Goal: Information Seeking & Learning: Learn about a topic

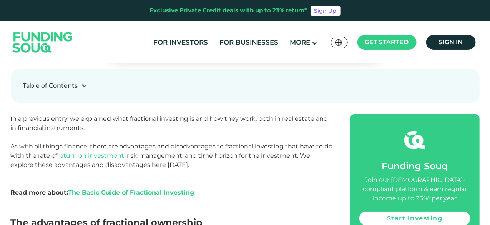
scroll to position [280, 0]
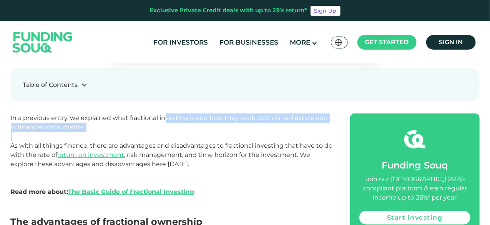
drag, startPoint x: 167, startPoint y: 117, endPoint x: 82, endPoint y: 135, distance: 86.8
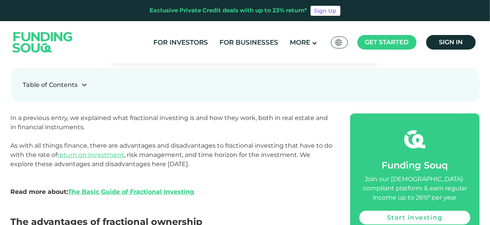
drag, startPoint x: 161, startPoint y: 117, endPoint x: 133, endPoint y: 120, distance: 27.6
click at [133, 120] on span "In a previous entry, we explained what fractional investing is and how they wor…" at bounding box center [170, 122] width 318 height 17
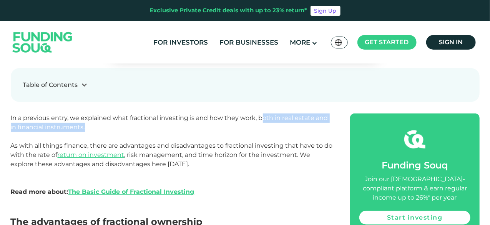
drag, startPoint x: 262, startPoint y: 116, endPoint x: 87, endPoint y: 128, distance: 175.4
click at [87, 128] on p "In a previous entry, we explained what fractional investing is and how they wor…" at bounding box center [172, 122] width 323 height 18
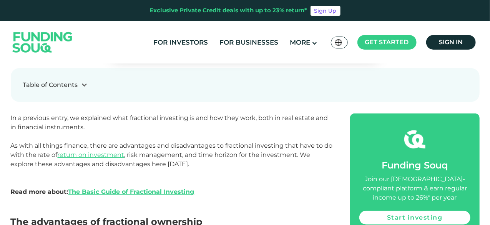
click at [87, 128] on p "In a previous entry, we explained what fractional investing is and how they wor…" at bounding box center [172, 122] width 323 height 18
drag, startPoint x: 13, startPoint y: 145, endPoint x: 91, endPoint y: 146, distance: 78.1
click at [91, 146] on span "As with all things finance, there are advantages and disadvantages to fractiona…" at bounding box center [172, 168] width 322 height 53
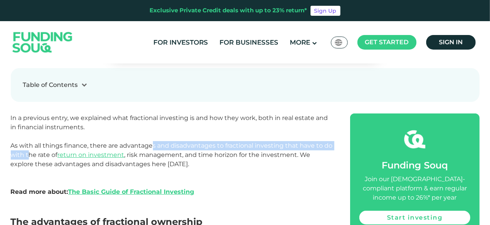
drag, startPoint x: 151, startPoint y: 148, endPoint x: 42, endPoint y: 158, distance: 109.7
click at [42, 158] on span "As with all things finance, there are advantages and disadvantages to fractiona…" at bounding box center [172, 168] width 322 height 53
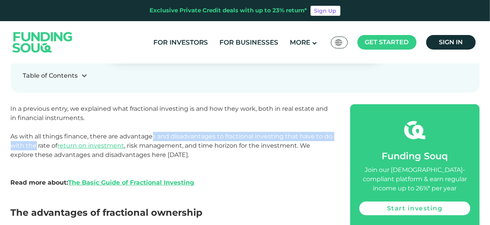
scroll to position [289, 0]
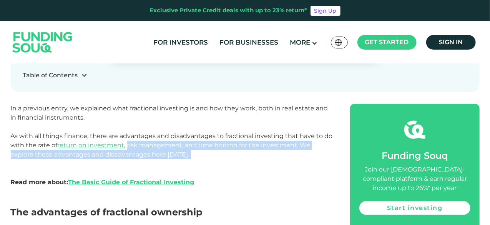
drag, startPoint x: 137, startPoint y: 145, endPoint x: 153, endPoint y: 157, distance: 20.9
click at [153, 157] on span "As with all things finance, there are advantages and disadvantages to fractiona…" at bounding box center [172, 158] width 322 height 53
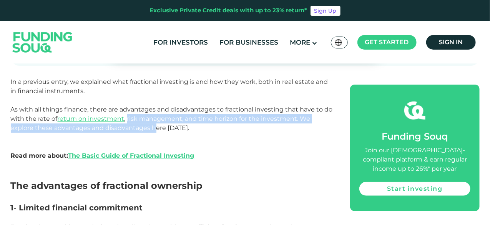
scroll to position [317, 0]
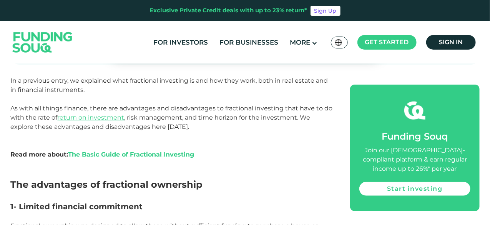
click at [158, 125] on span "As with all things finance, there are advantages and disadvantages to fractiona…" at bounding box center [172, 131] width 322 height 53
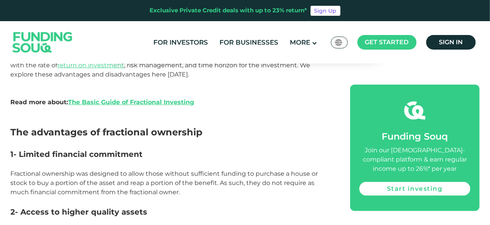
scroll to position [402, 0]
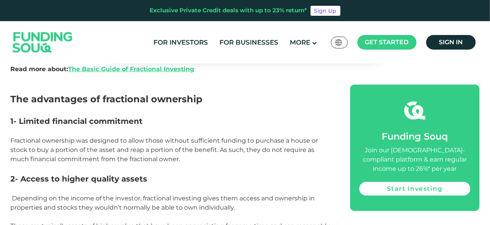
click at [14, 109] on p at bounding box center [172, 110] width 323 height 9
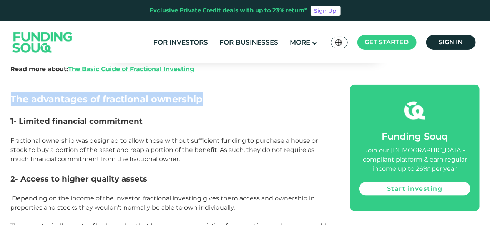
drag, startPoint x: 12, startPoint y: 101, endPoint x: 200, endPoint y: 98, distance: 187.7
click at [200, 98] on span "The advantages of fractional ownership" at bounding box center [107, 98] width 192 height 11
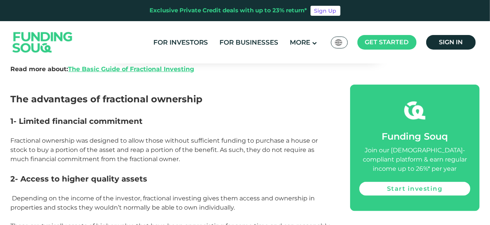
click at [129, 147] on span "Fractional ownership was designed to allow those without sufficient funding to …" at bounding box center [165, 150] width 308 height 26
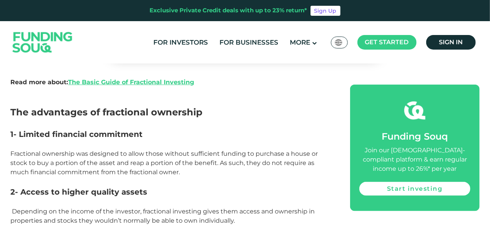
scroll to position [390, 0]
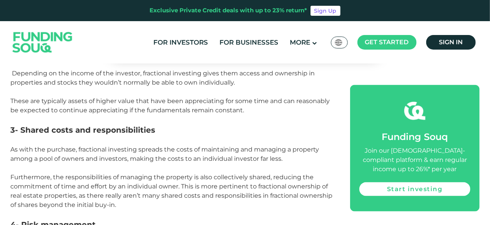
click at [54, 130] on span "3- Shared costs and responsibilities" at bounding box center [83, 129] width 145 height 9
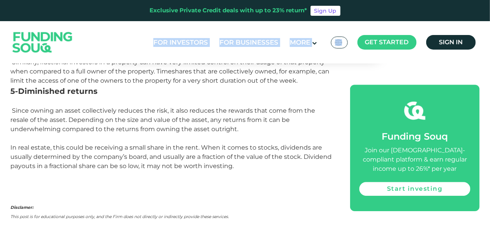
scroll to position [1079, 0]
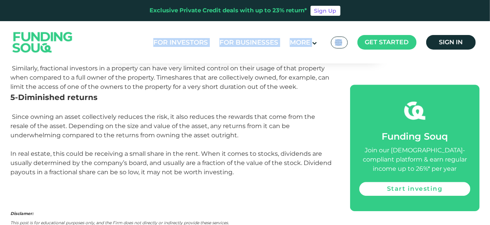
drag, startPoint x: 12, startPoint y: 94, endPoint x: 238, endPoint y: 176, distance: 240.6
copy div "Lor ipsumdolor si ametconsec adipiscin 3- Elitsed doeiusmod temporinci Utlabore…"
